Goal: Book appointment/travel/reservation

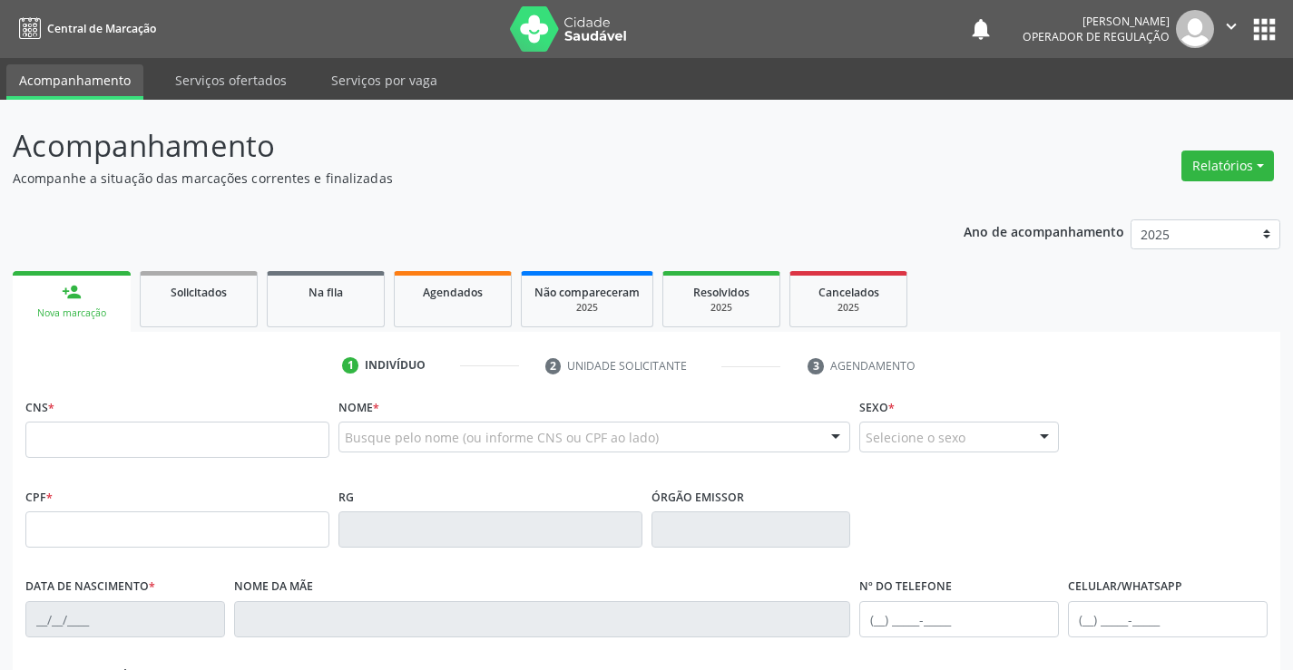
click at [213, 430] on input "text" at bounding box center [177, 440] width 304 height 36
type input "701 2010 5605 6615"
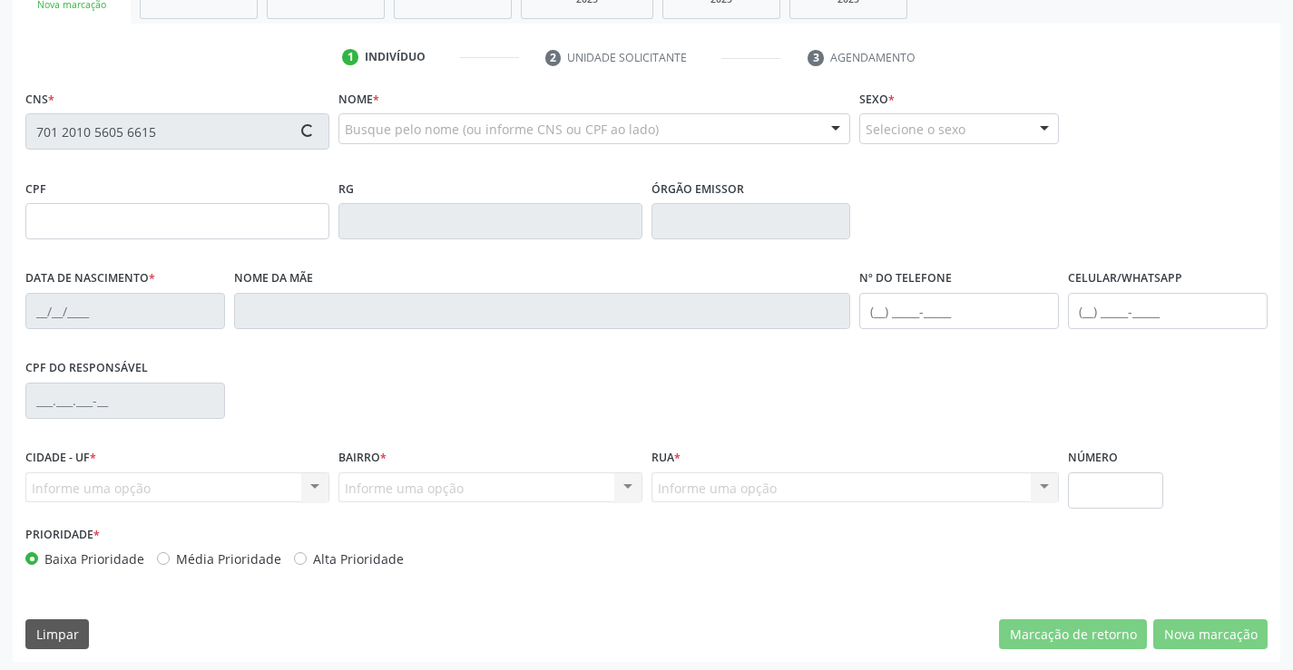
scroll to position [313, 0]
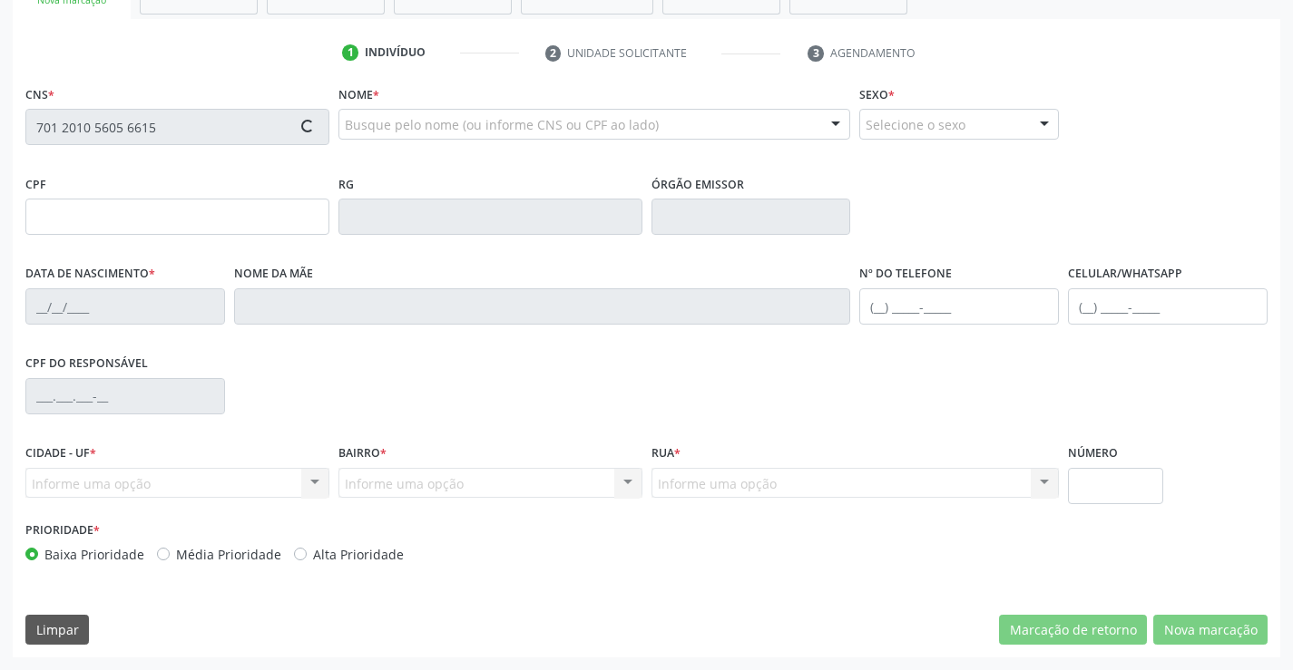
type input "047.006.745-47"
type input "1[DATE]"
type input "[PERSON_NAME]"
type input "342"
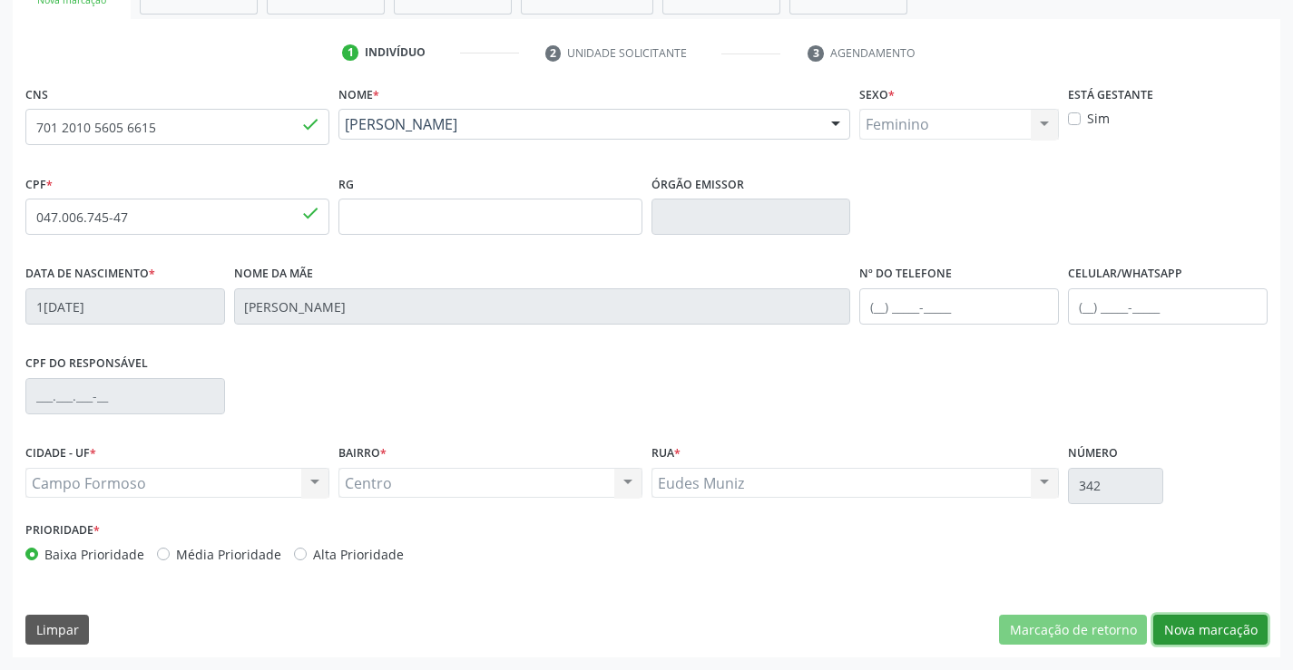
click at [1191, 625] on button "Nova marcação" at bounding box center [1210, 630] width 114 height 31
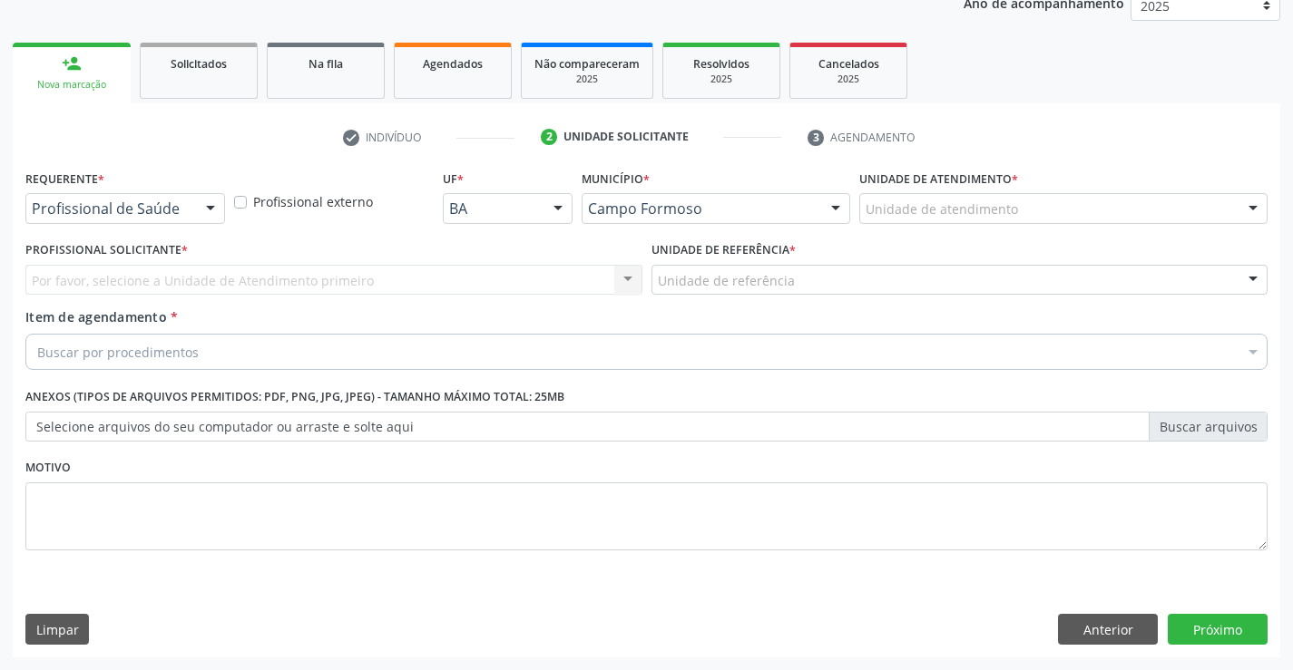
scroll to position [229, 0]
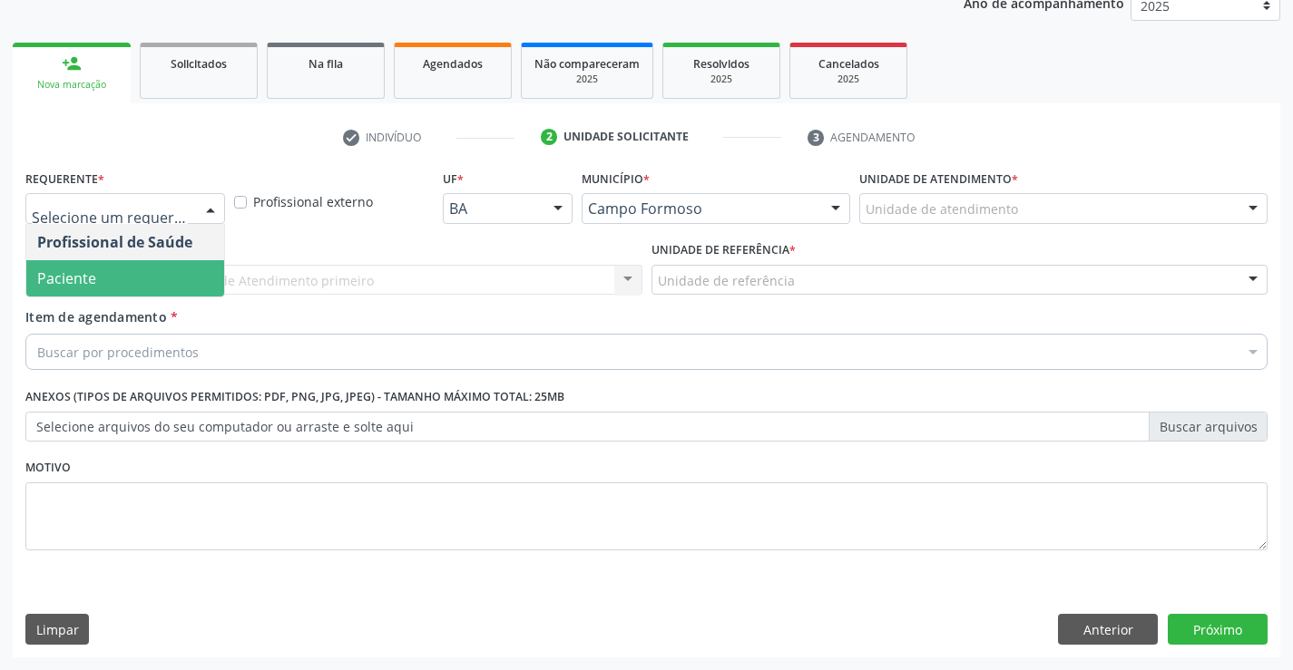
click at [122, 267] on span "Paciente" at bounding box center [125, 278] width 198 height 36
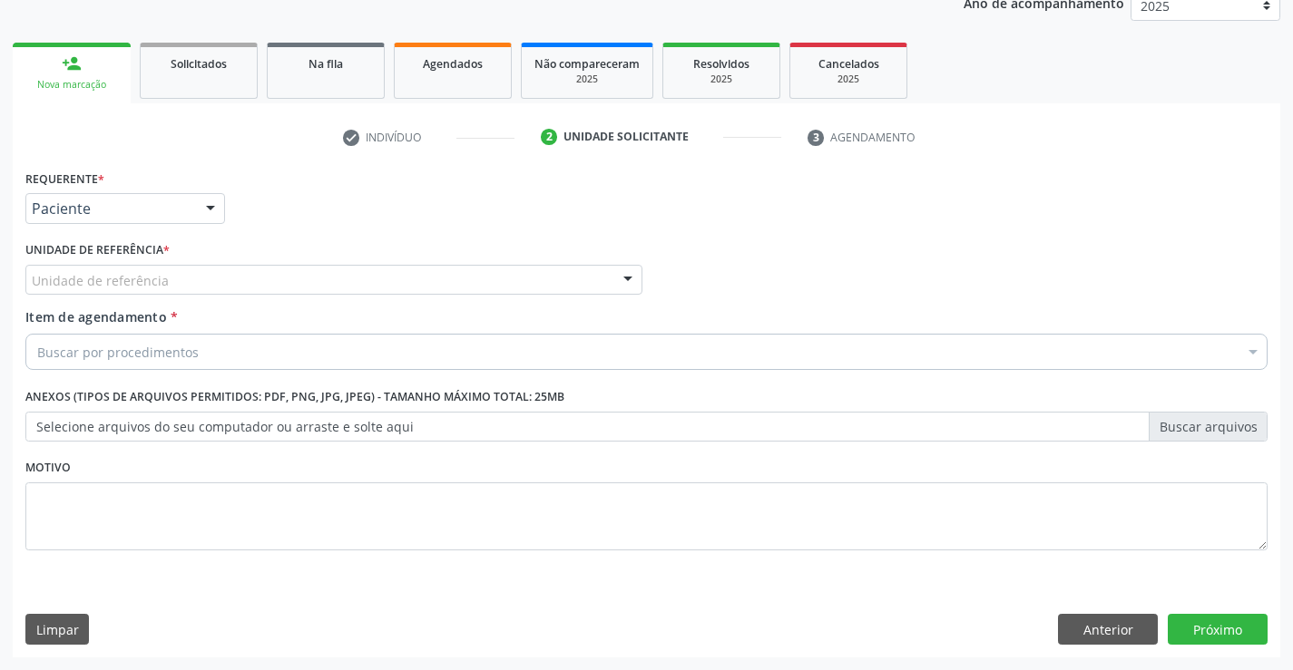
click at [190, 269] on div "Unidade de referência" at bounding box center [333, 280] width 617 height 31
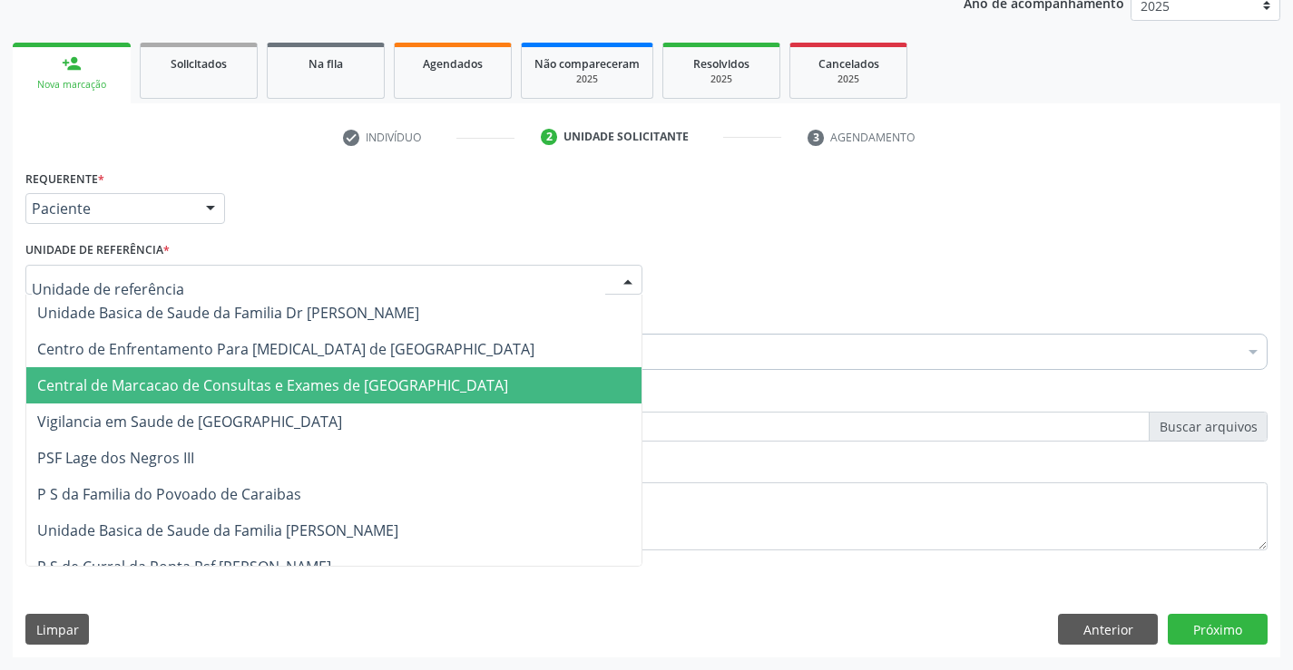
click at [206, 383] on span "Central de Marcacao de Consultas e Exames de [GEOGRAPHIC_DATA]" at bounding box center [272, 386] width 471 height 20
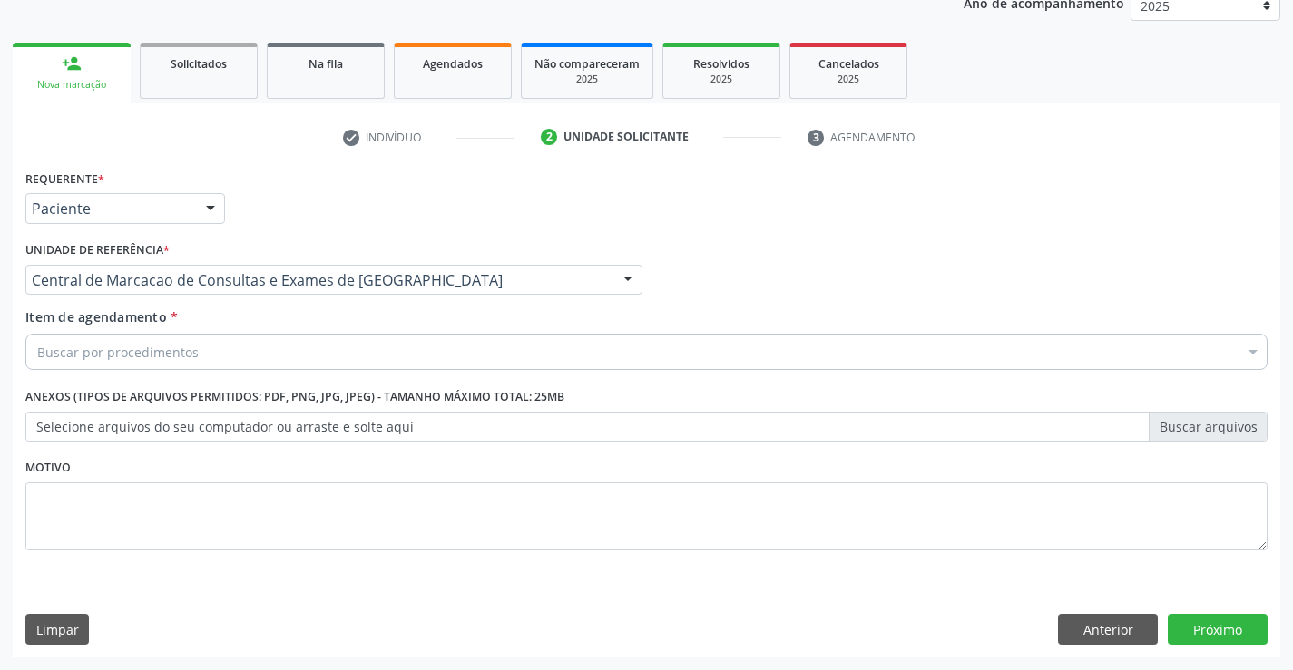
click at [213, 351] on div "Buscar por procedimentos" at bounding box center [646, 352] width 1242 height 36
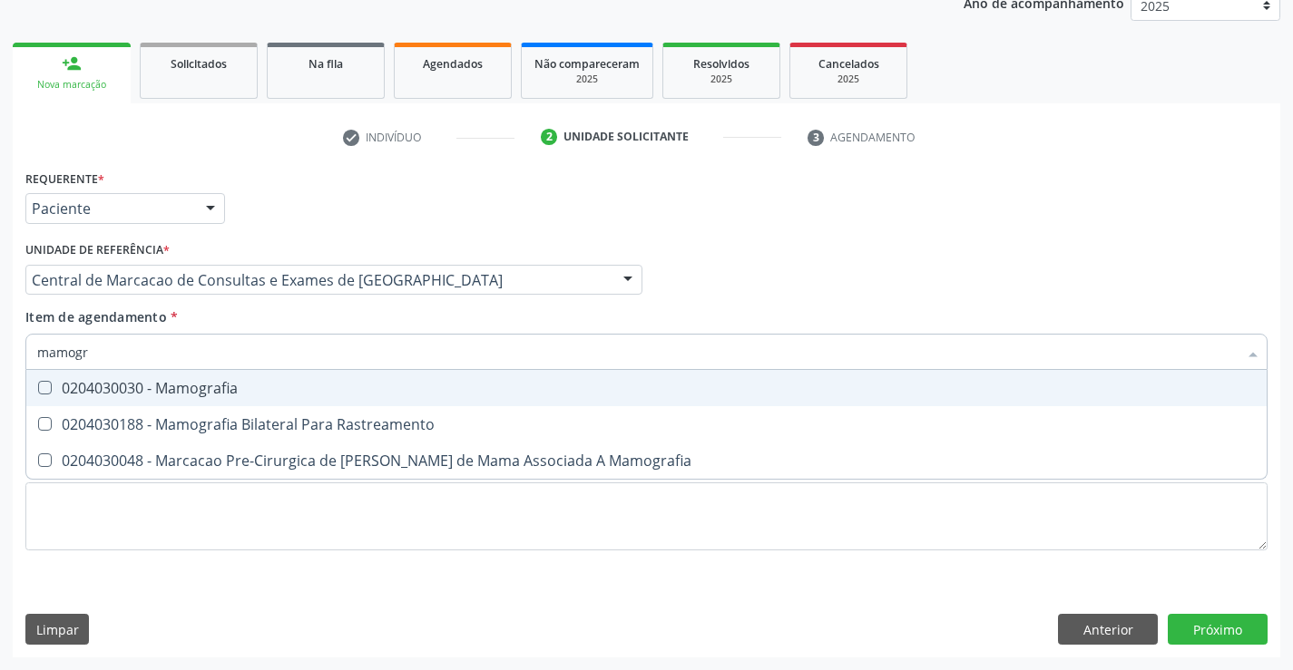
type input "mamogra"
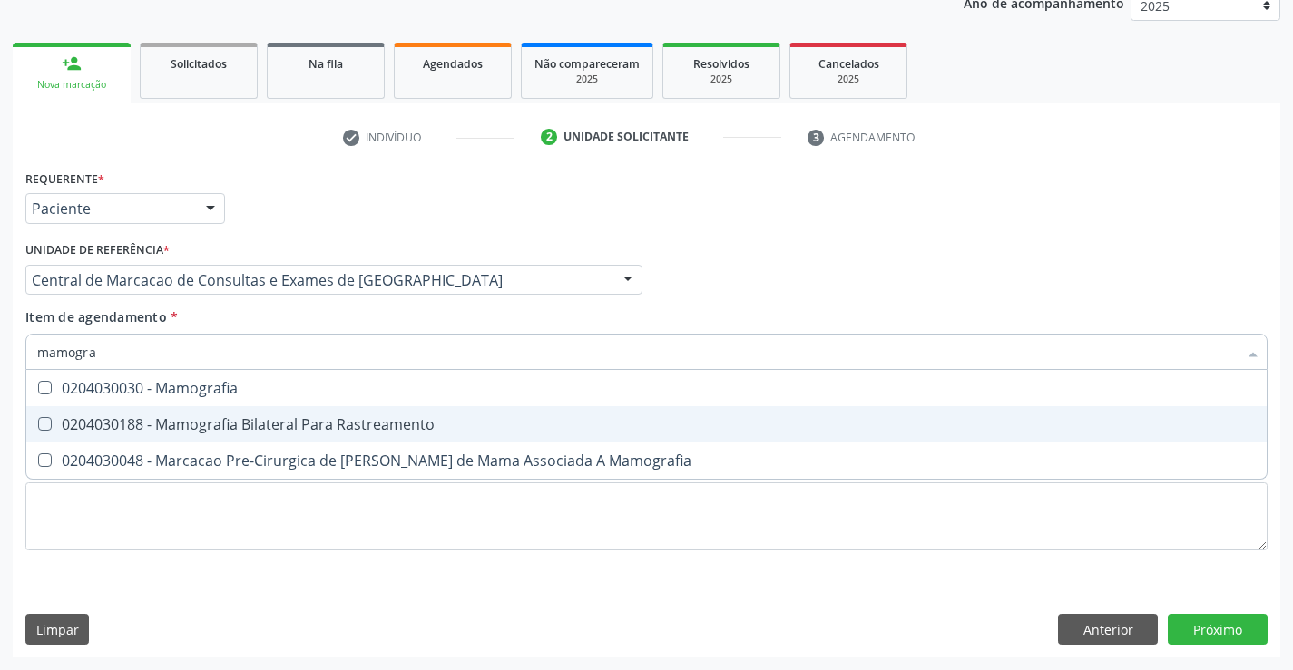
click at [328, 431] on div "0204030188 - Mamografia Bilateral Para Rastreamento" at bounding box center [646, 424] width 1218 height 15
checkbox Rastreamento "true"
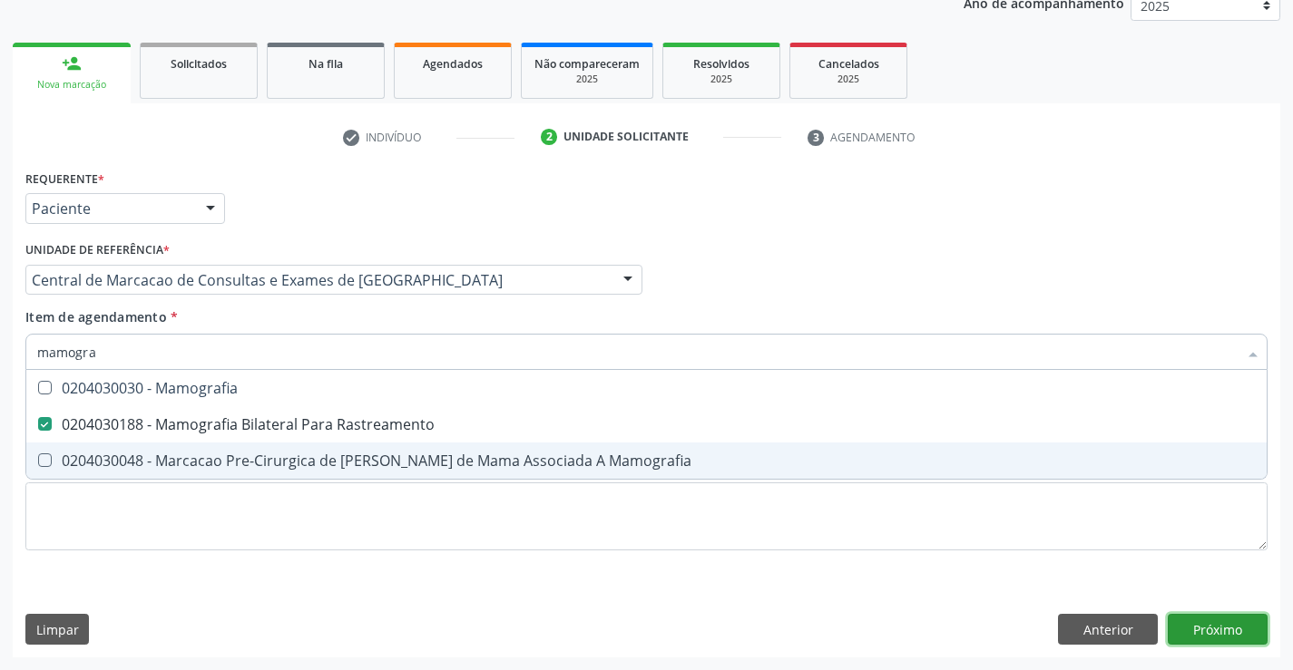
click at [1254, 629] on div "Requerente * Paciente Profissional de Saúde Paciente Nenhum resultado encontrad…" at bounding box center [646, 411] width 1267 height 493
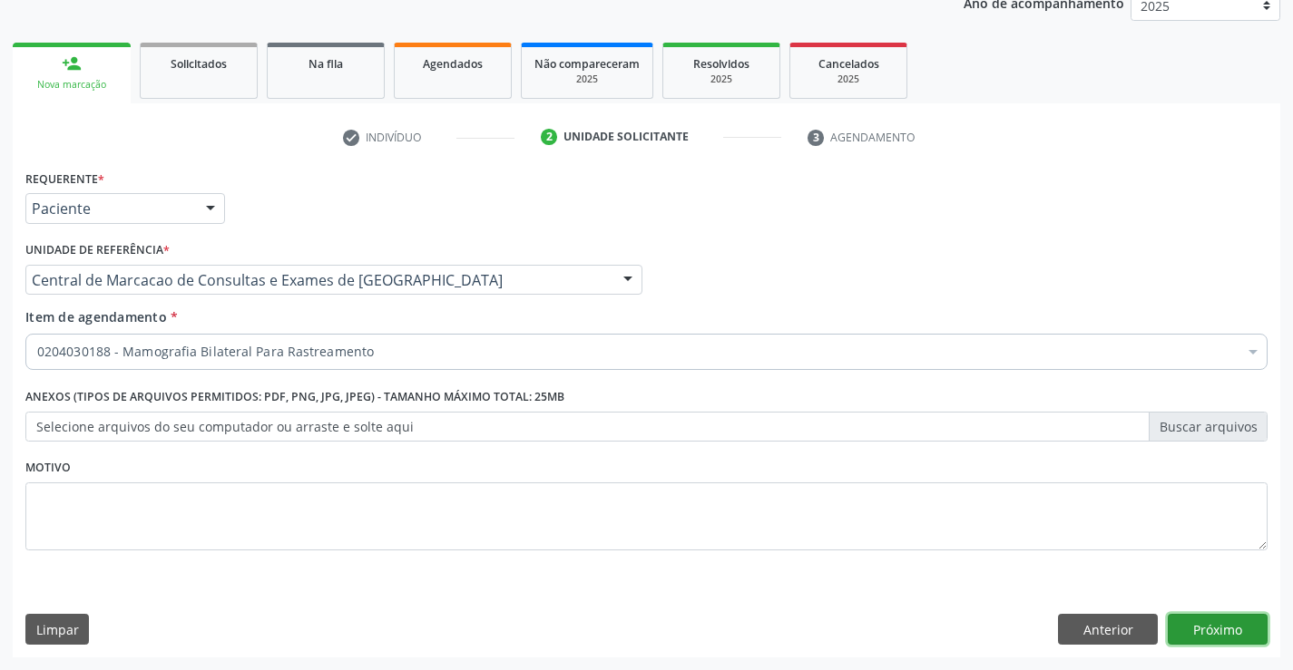
click at [1214, 627] on button "Próximo" at bounding box center [1217, 629] width 100 height 31
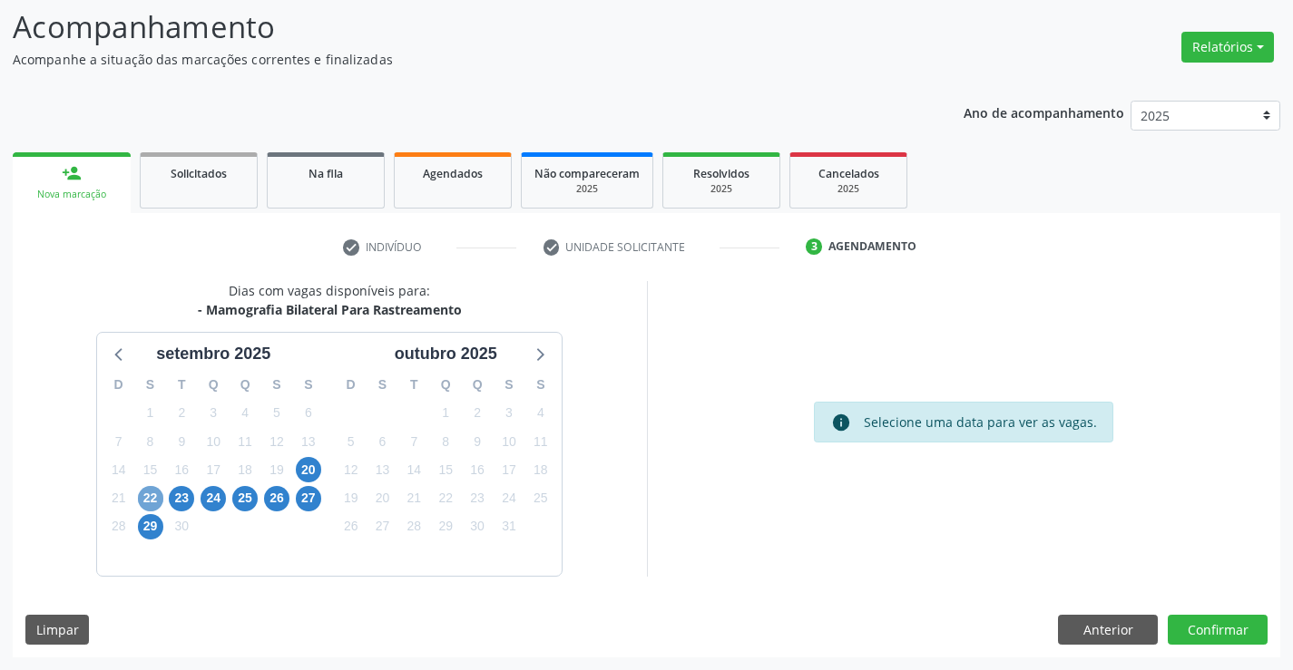
click at [154, 498] on span "22" at bounding box center [150, 498] width 25 height 25
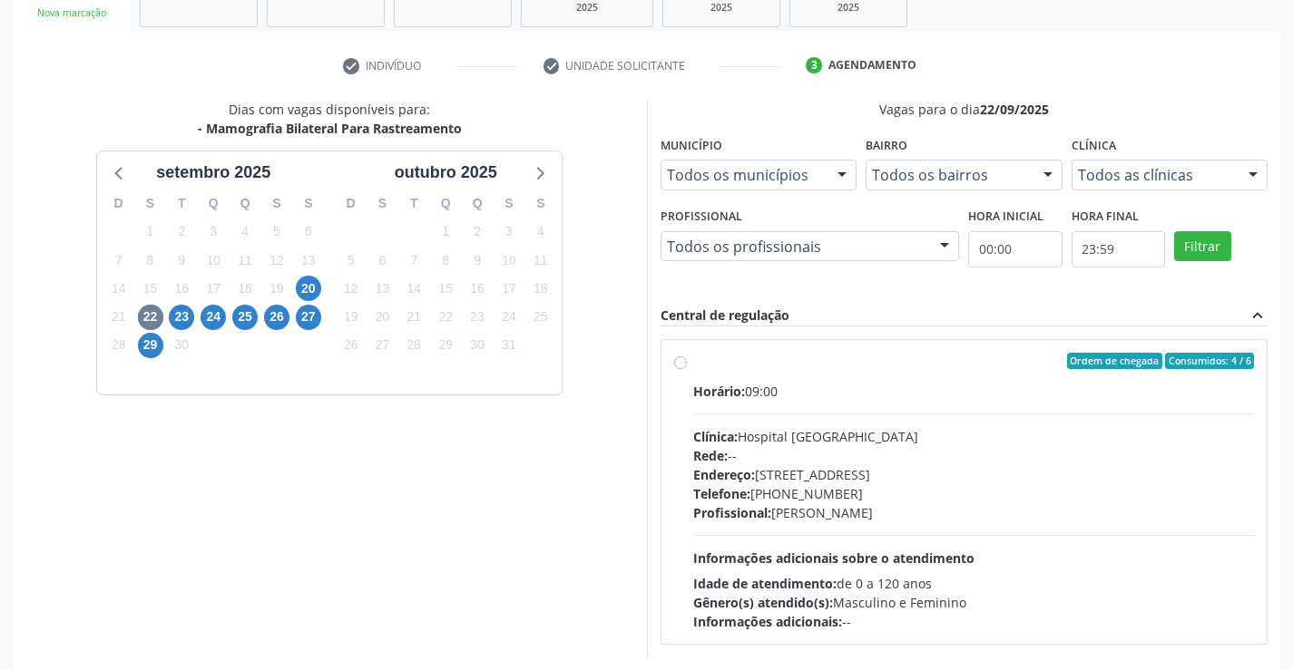
click at [786, 432] on div "Clínica: Hospital [GEOGRAPHIC_DATA]" at bounding box center [974, 436] width 562 height 19
click at [687, 369] on input "Ordem de chegada Consumidos: 4 / 6 Horário: 09:00 Clínica: Hospital [GEOGRAPHIC…" at bounding box center [680, 361] width 13 height 16
radio input "true"
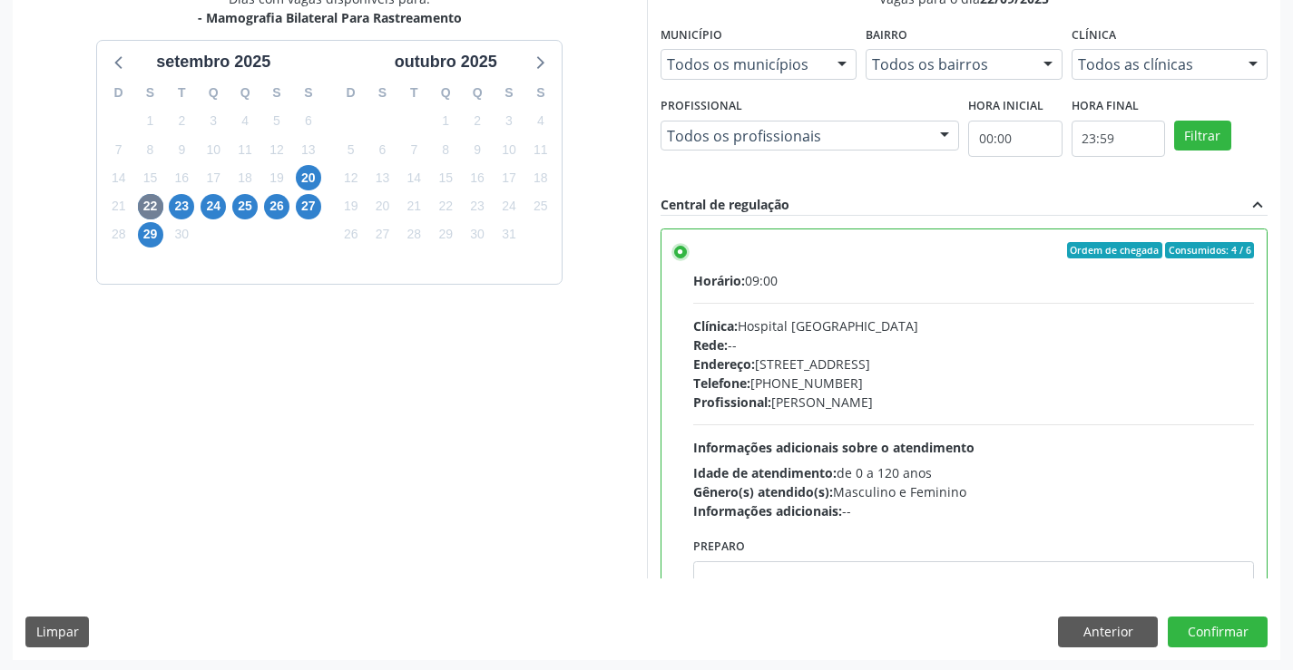
scroll to position [414, 0]
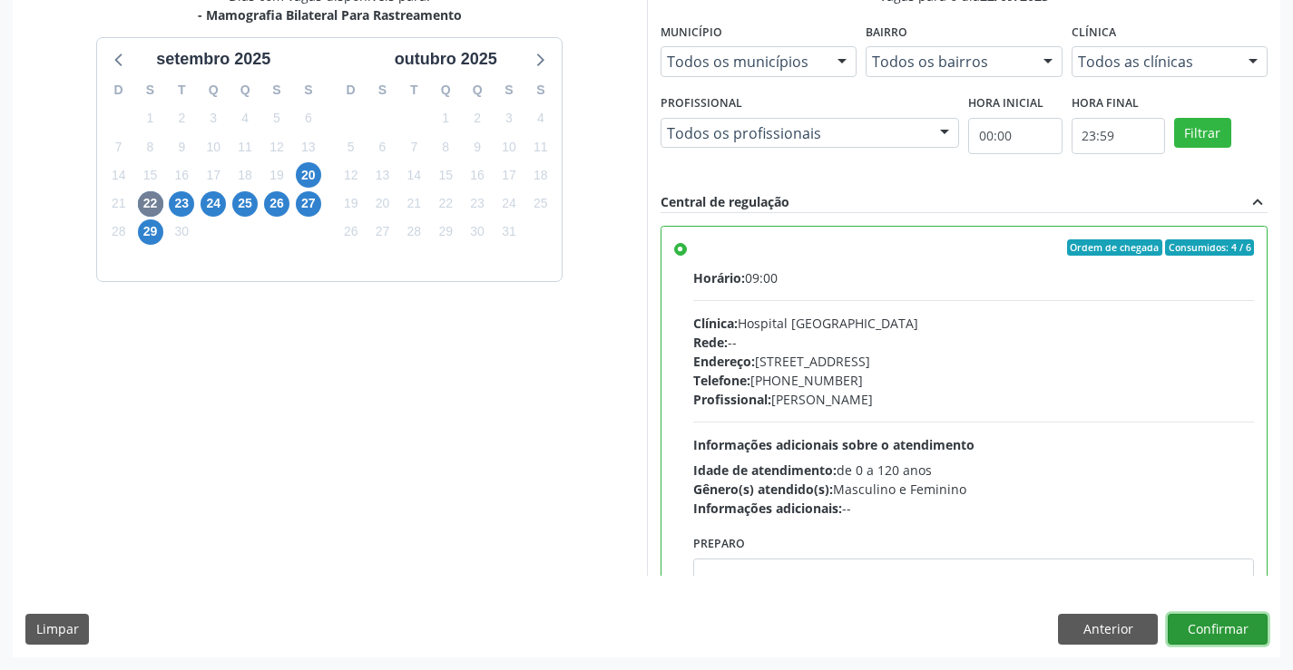
click at [1172, 615] on button "Confirmar" at bounding box center [1217, 629] width 100 height 31
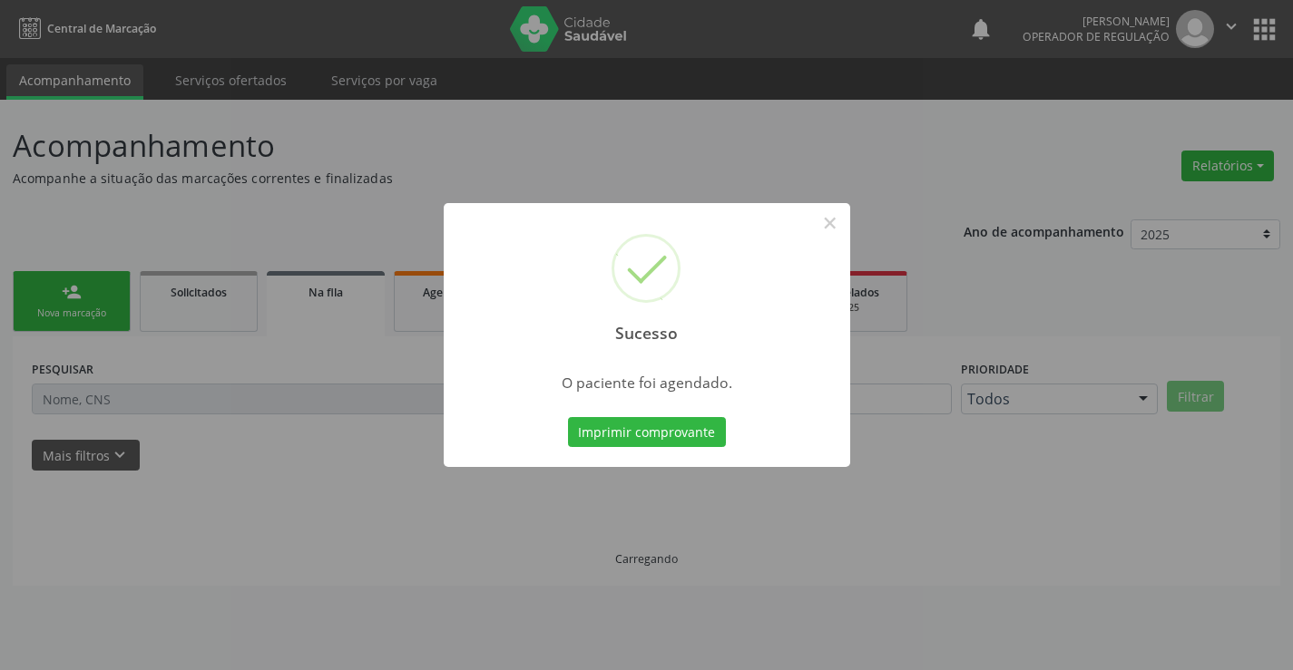
scroll to position [0, 0]
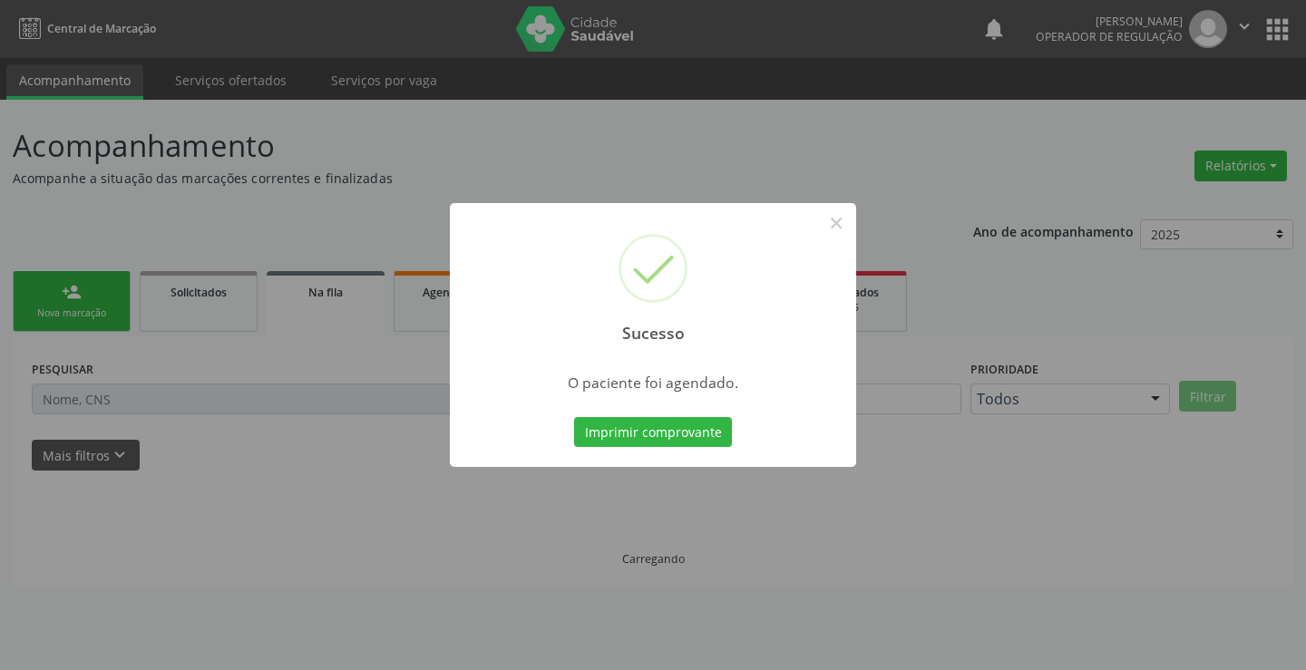
click at [574, 417] on button "Imprimir comprovante" at bounding box center [653, 432] width 158 height 31
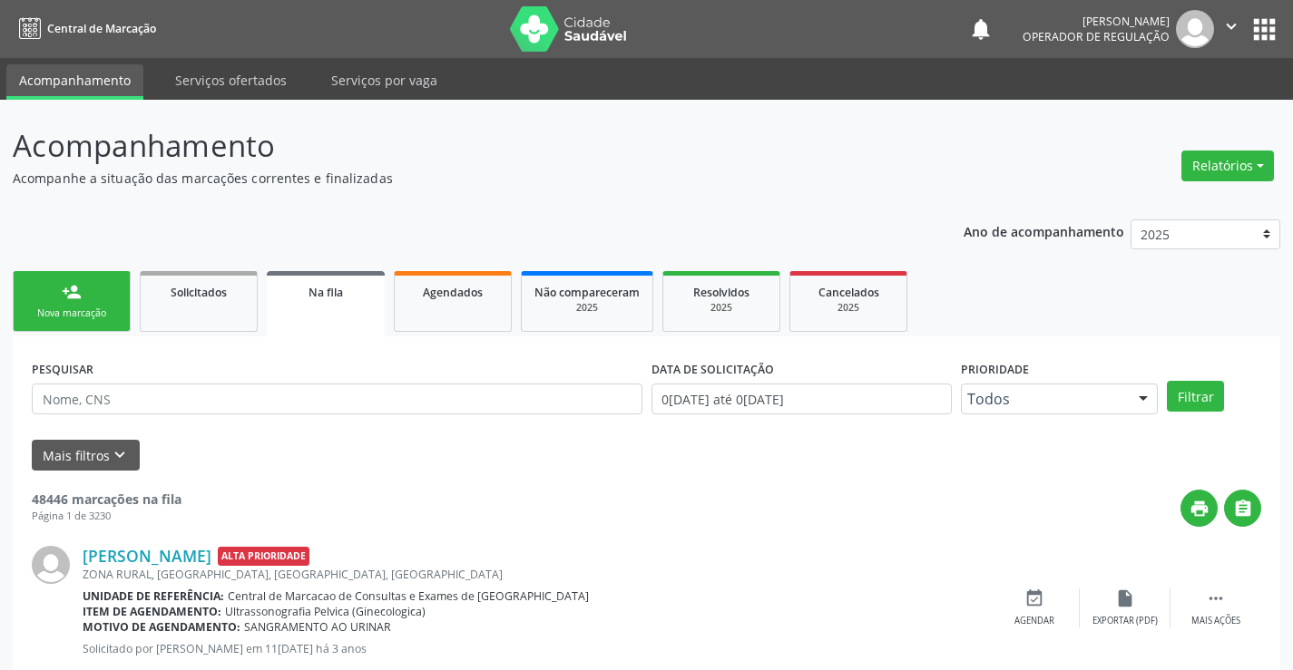
click at [332, 288] on span "Na fila" at bounding box center [325, 292] width 34 height 15
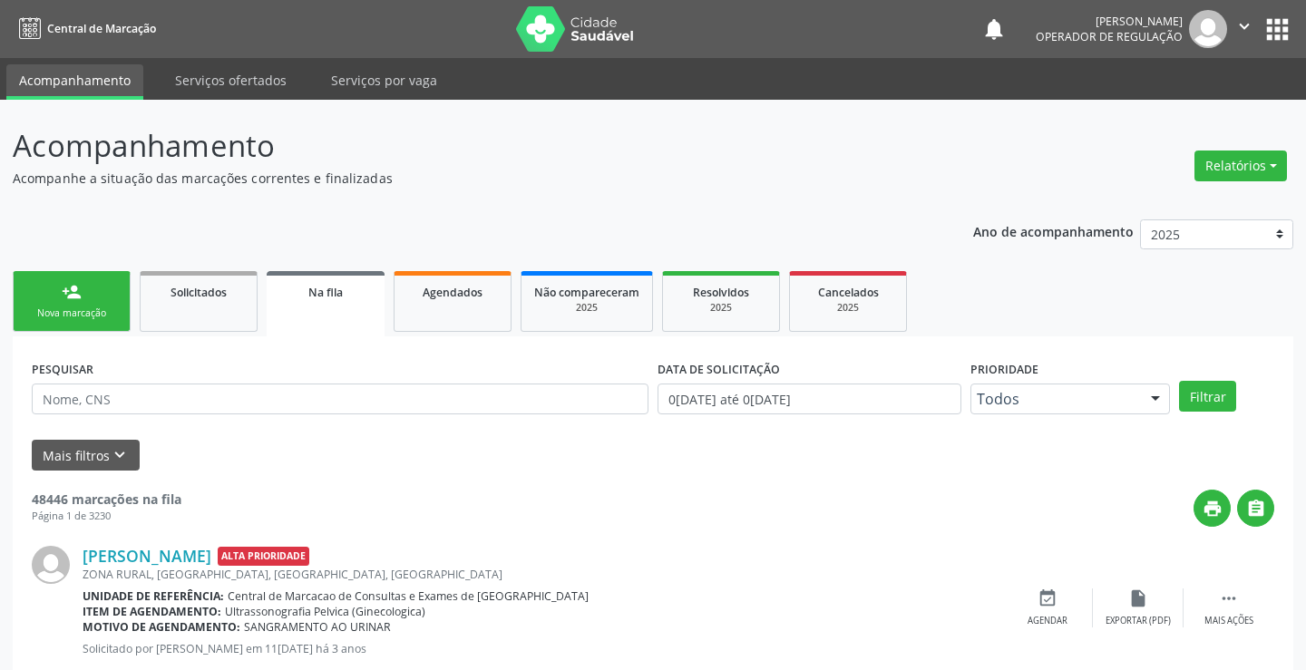
click at [332, 288] on span "Na fila" at bounding box center [325, 292] width 34 height 15
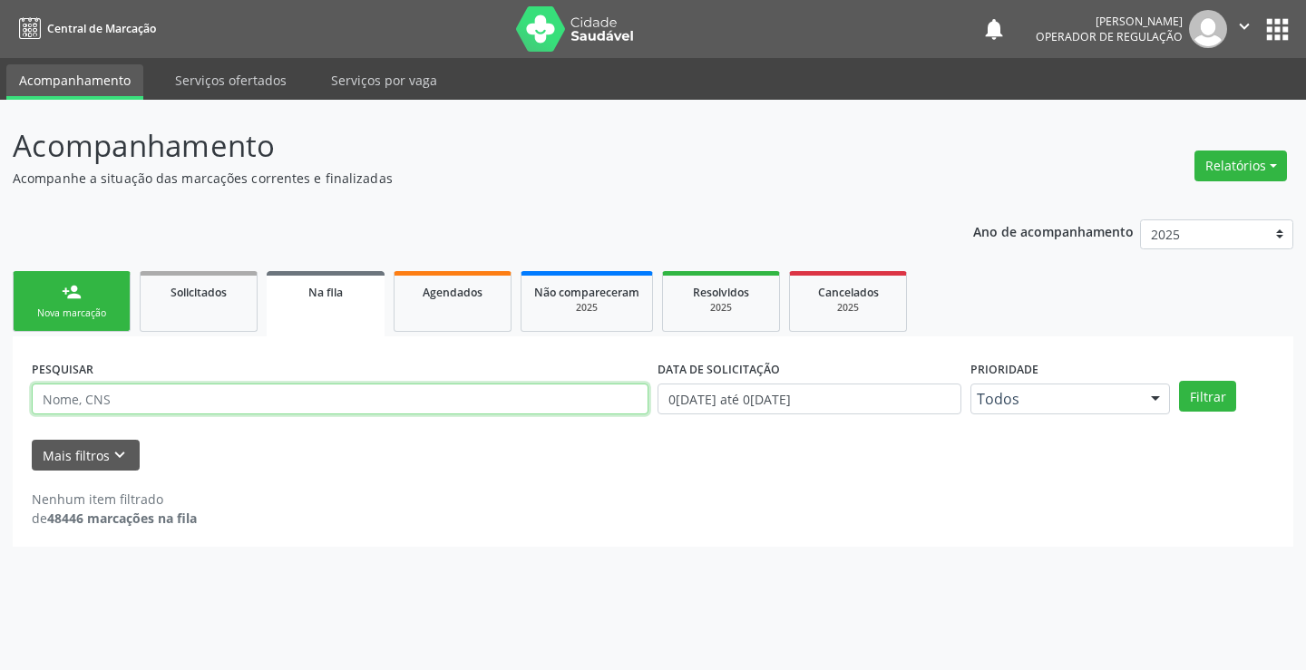
click at [294, 411] on input "text" at bounding box center [340, 399] width 617 height 31
type input "706002803978648"
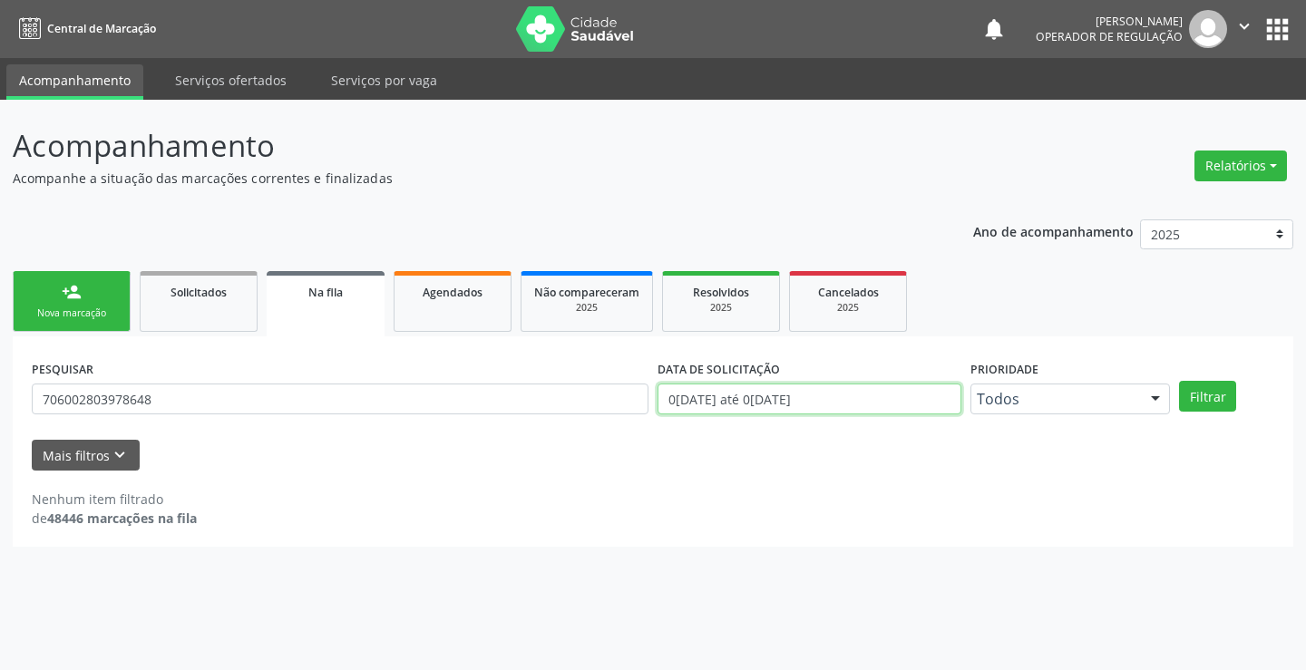
click at [759, 406] on input "0[DATE] até 0[DATE]" at bounding box center [810, 399] width 304 height 31
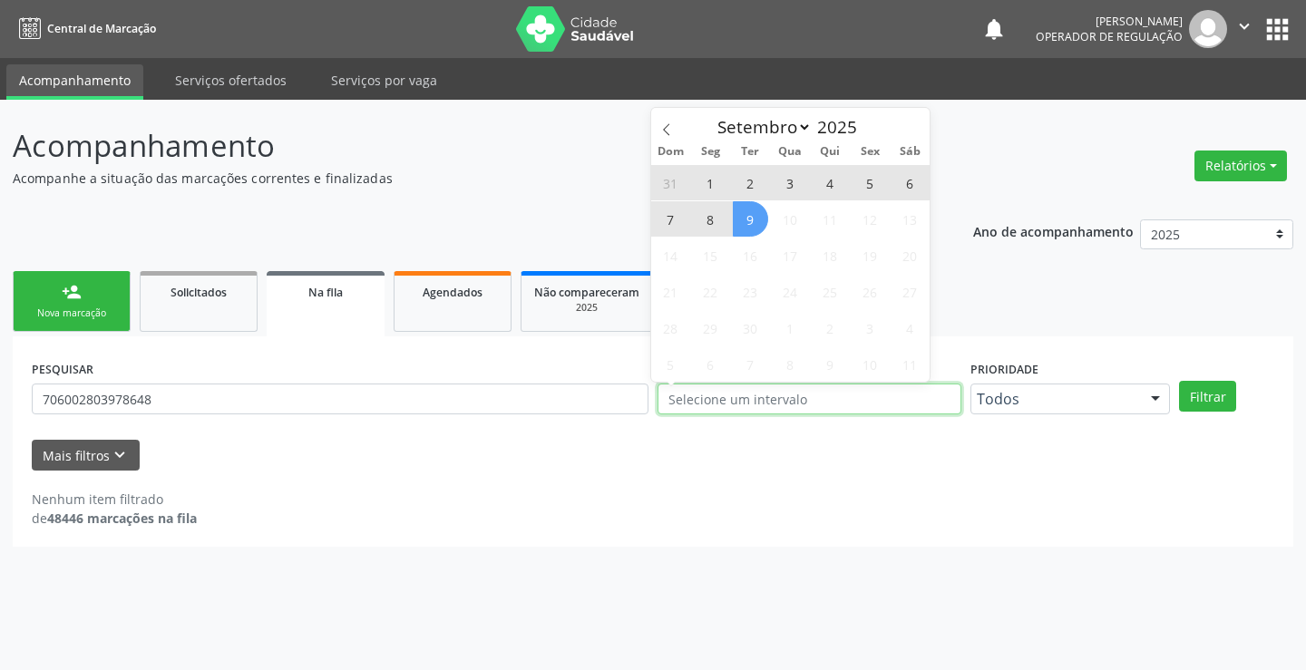
type input "2023"
select select "0"
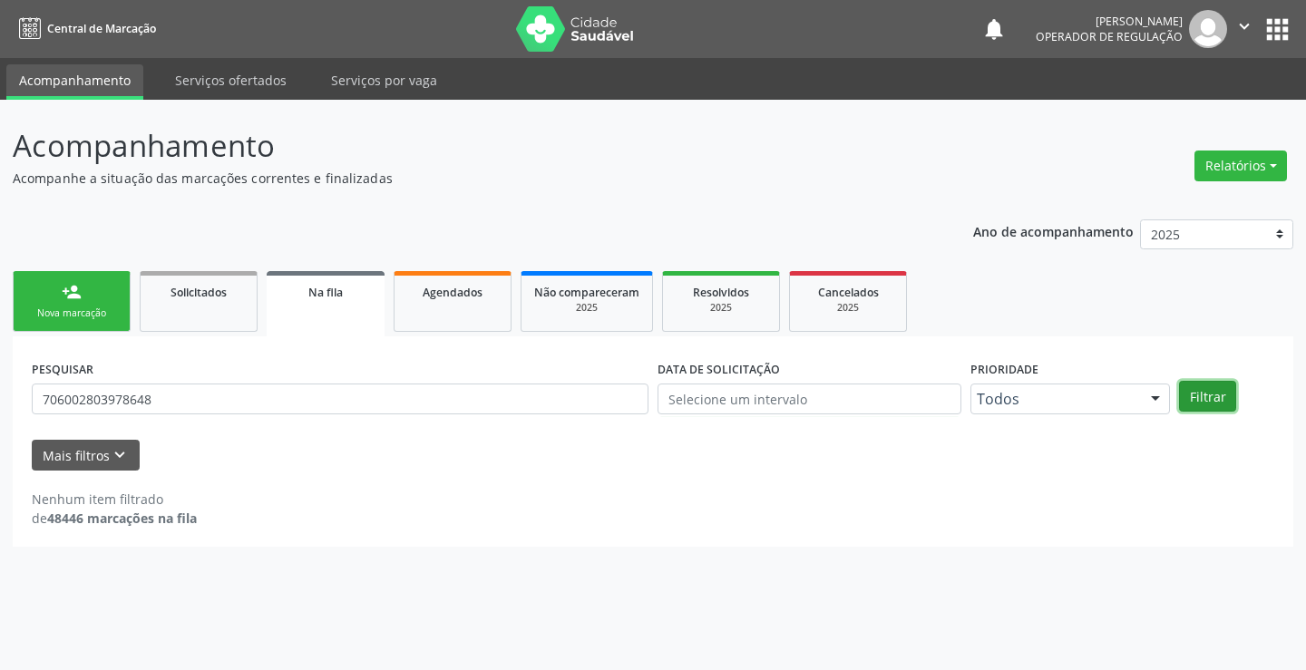
click at [1211, 382] on button "Filtrar" at bounding box center [1207, 396] width 57 height 31
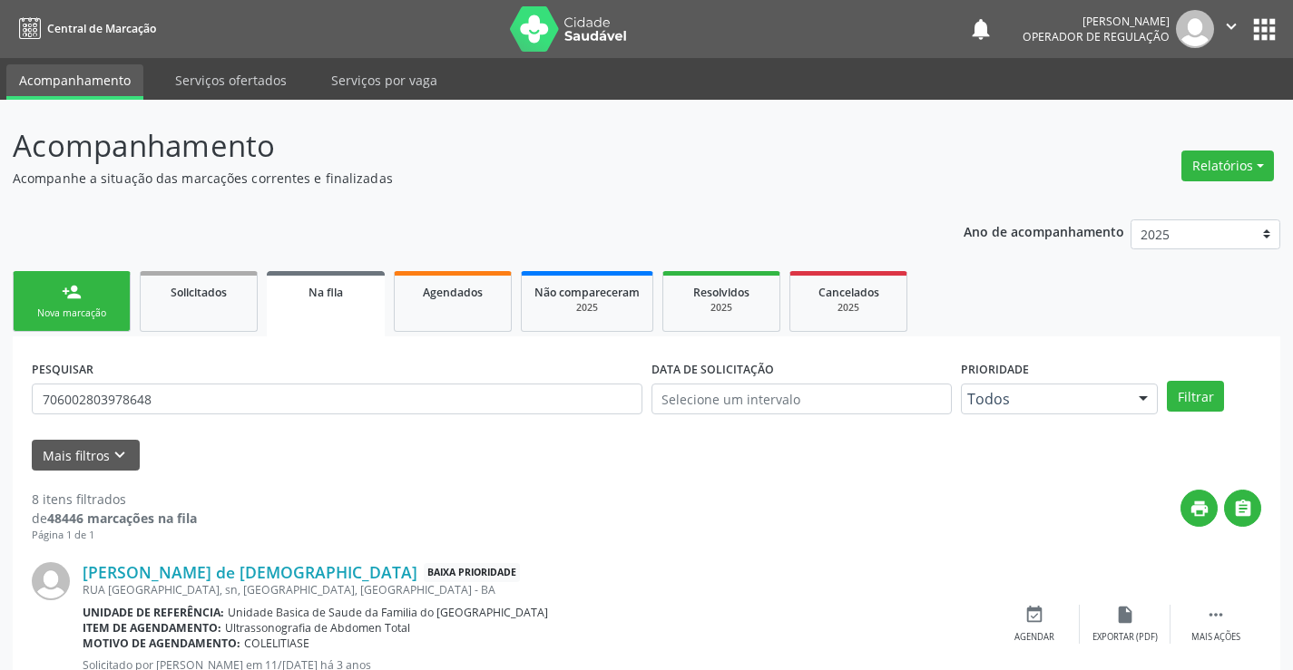
click at [1224, 27] on icon "" at bounding box center [1231, 26] width 20 height 20
click at [1170, 112] on link "Sair" at bounding box center [1184, 110] width 125 height 25
